Goal: Task Accomplishment & Management: Manage account settings

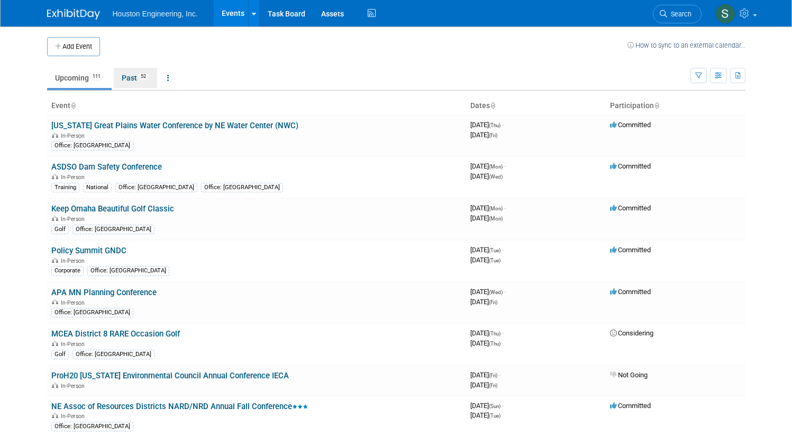
click at [124, 79] on link "Past 52" at bounding box center [135, 78] width 43 height 20
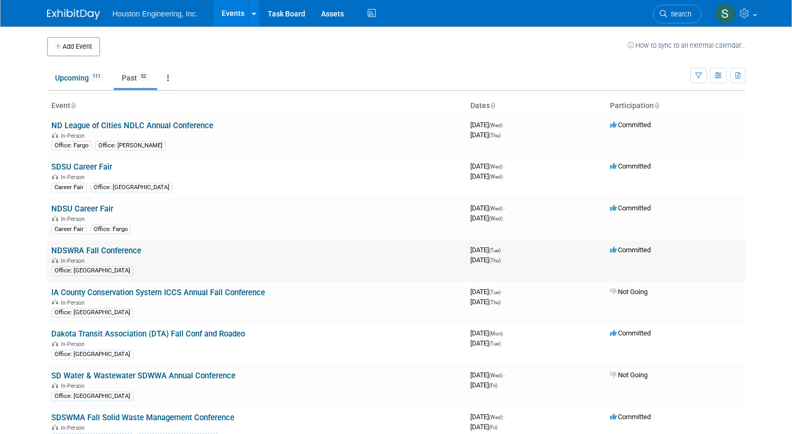
click at [120, 253] on link "NDSWRA Fall Conference" at bounding box center [96, 251] width 90 height 10
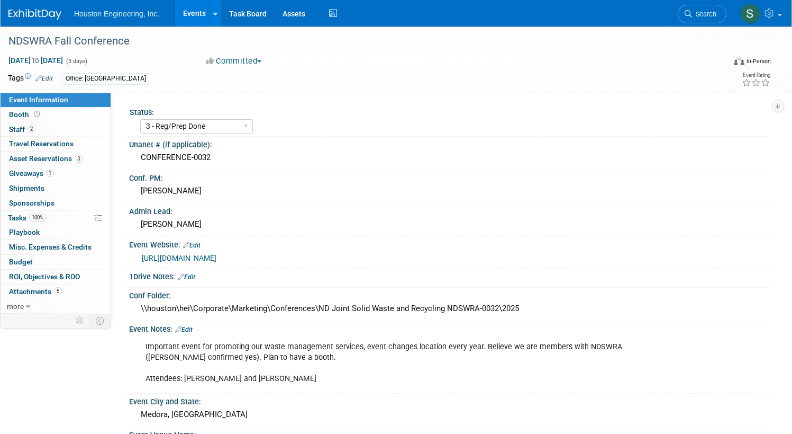
select select "3 - Reg/Prep Done"
select select "No"
select select "Mun. Infrastructure"
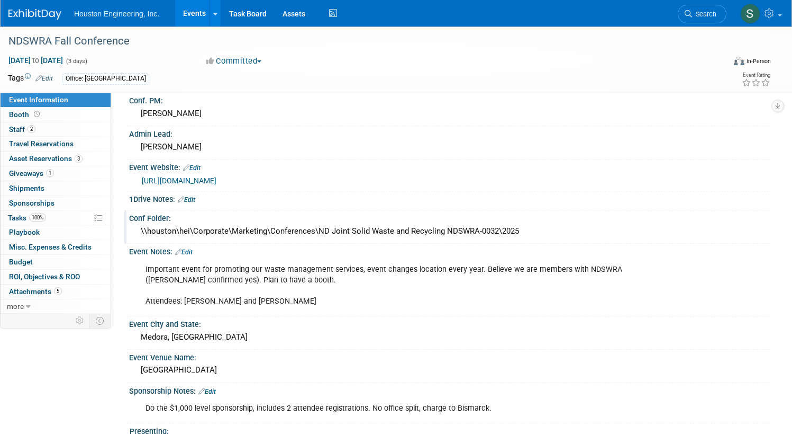
scroll to position [11, 0]
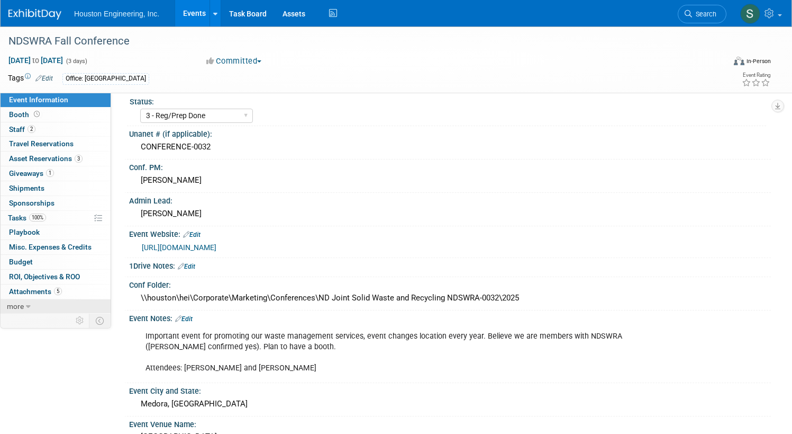
click at [31, 305] on icon at bounding box center [28, 306] width 5 height 7
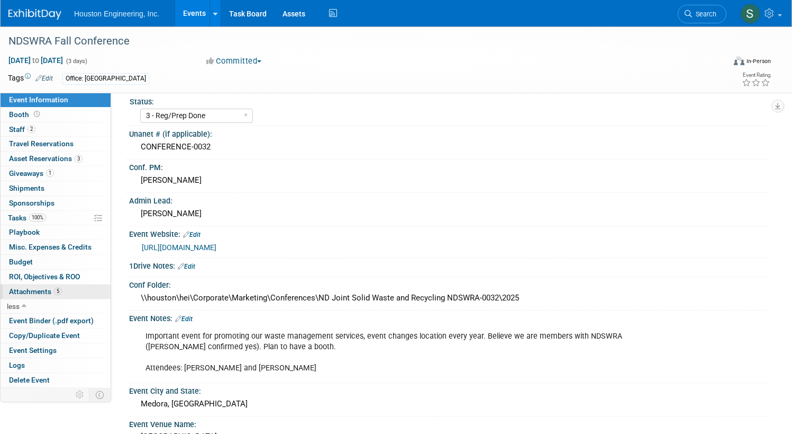
click at [62, 290] on span "Attachments 5" at bounding box center [35, 291] width 53 height 8
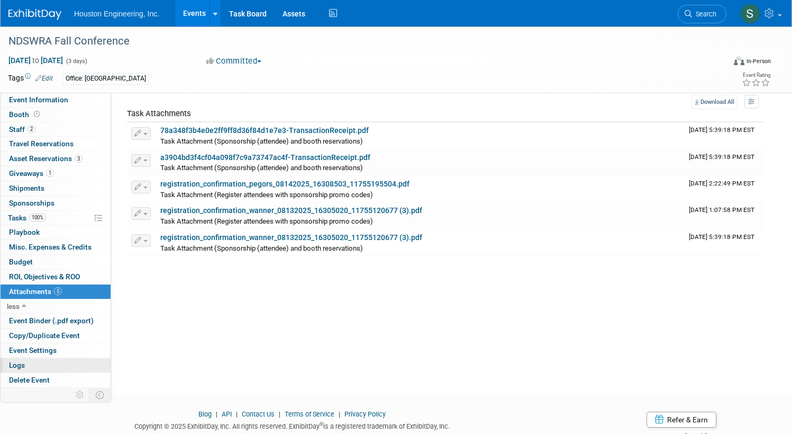
scroll to position [53, 0]
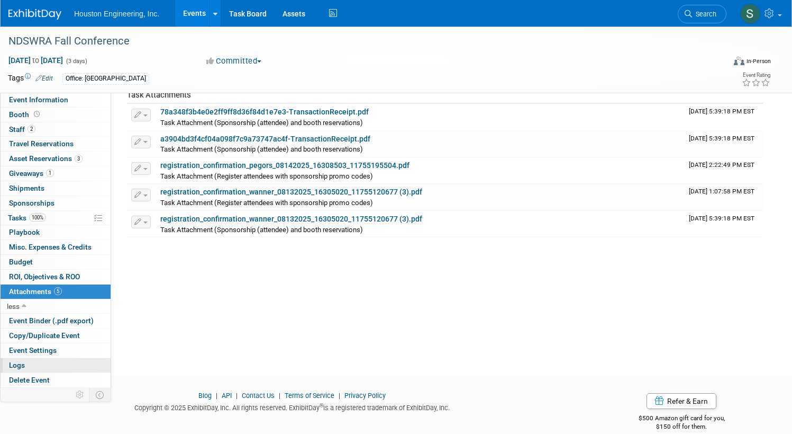
click at [100, 364] on link "Logs" at bounding box center [56, 365] width 110 height 14
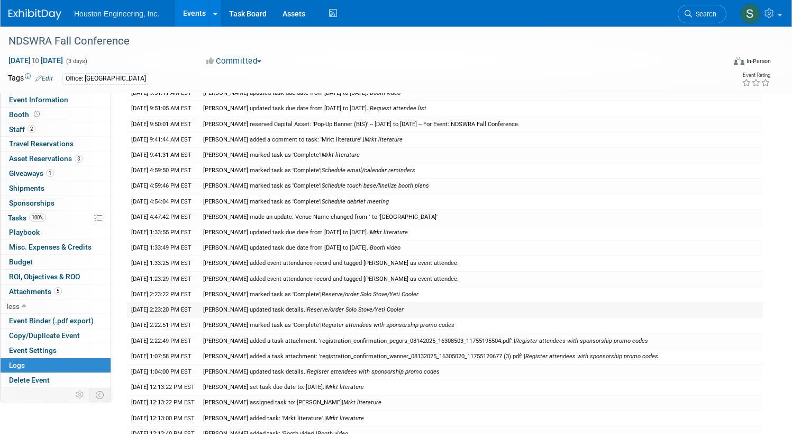
scroll to position [0, 0]
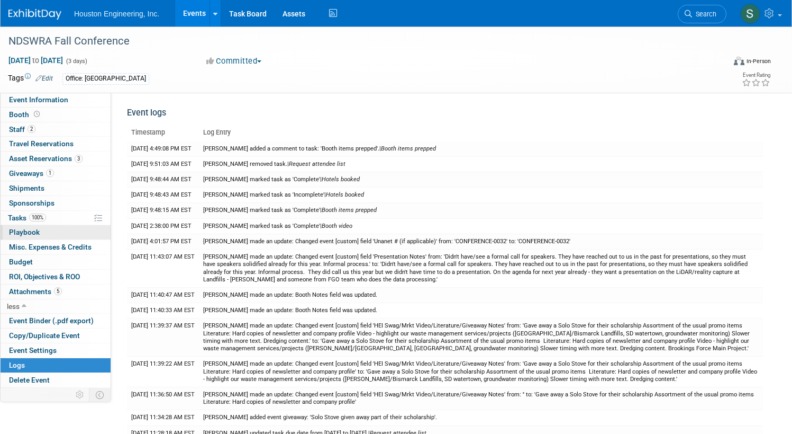
click at [40, 231] on span "Playbook 0" at bounding box center [24, 232] width 31 height 8
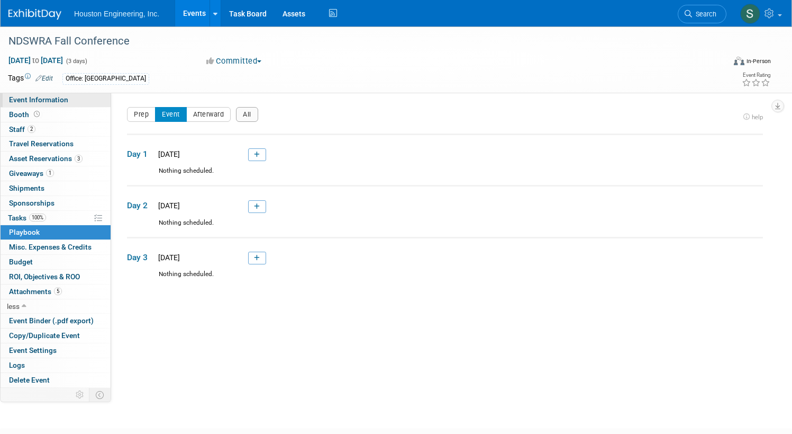
click at [63, 95] on link "Event Information" at bounding box center [56, 100] width 110 height 14
select select "3 - Reg/Prep Done"
select select "No"
select select "Mun. Infrastructure"
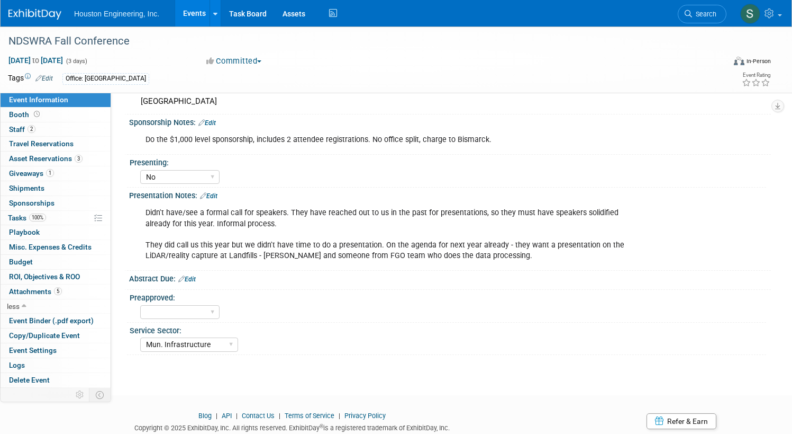
scroll to position [371, 0]
